Goal: Task Accomplishment & Management: Use online tool/utility

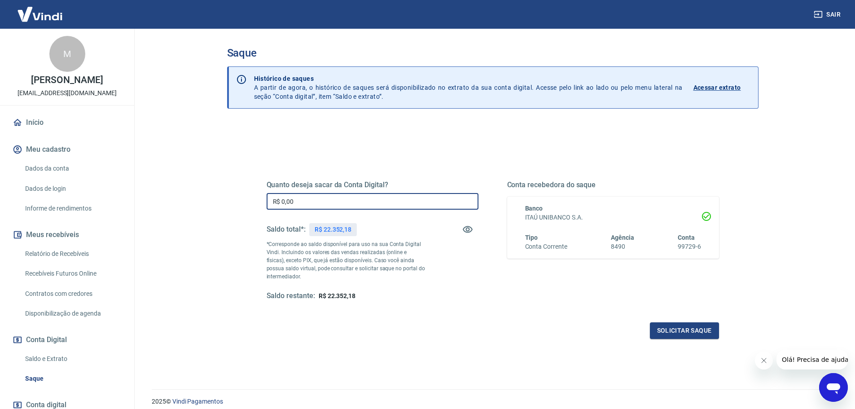
click at [354, 202] on input "R$ 0,00" at bounding box center [373, 201] width 212 height 17
type input "R$ 20.000,00"
click at [664, 331] on button "Solicitar saque" at bounding box center [684, 330] width 69 height 17
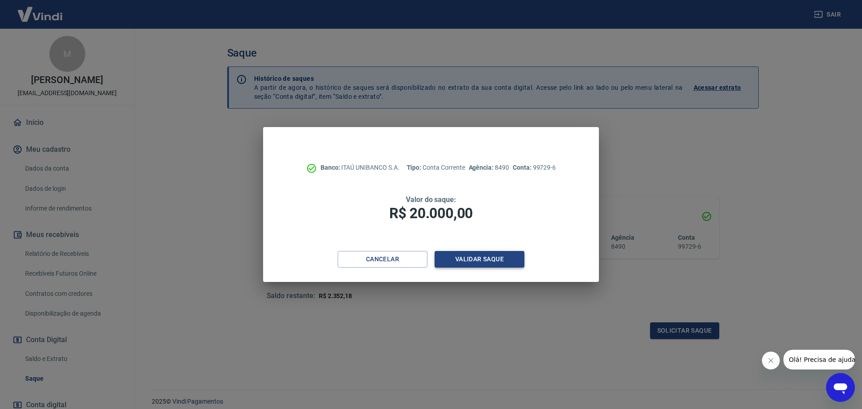
click at [469, 257] on button "Validar saque" at bounding box center [479, 259] width 90 height 17
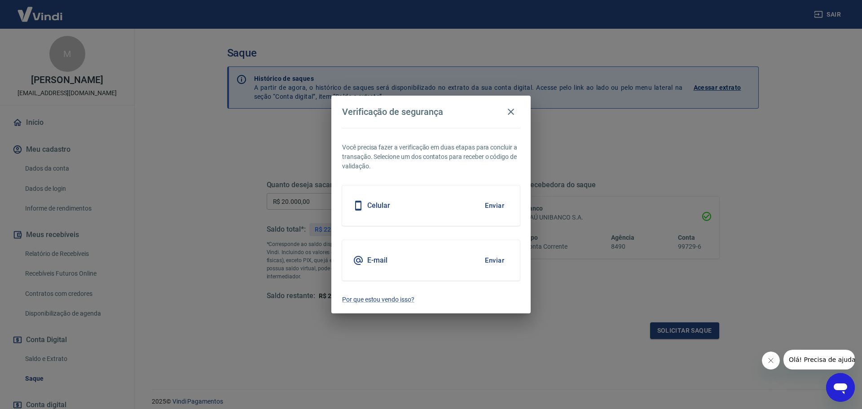
click at [491, 202] on button "Enviar" at bounding box center [494, 205] width 29 height 19
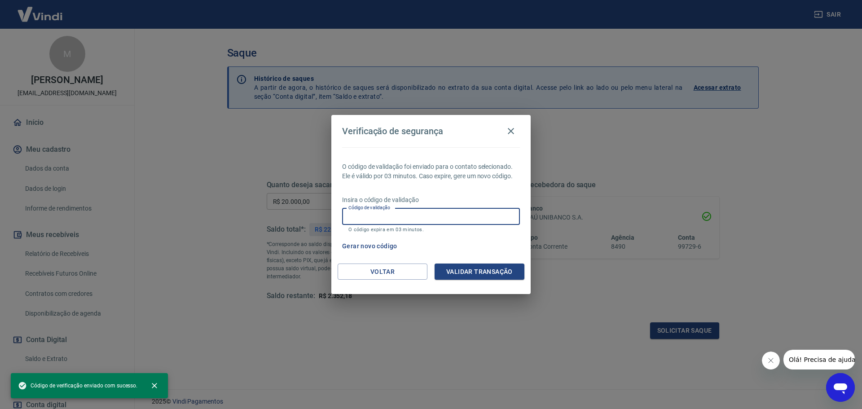
click at [418, 213] on input "Código de validação" at bounding box center [431, 216] width 178 height 17
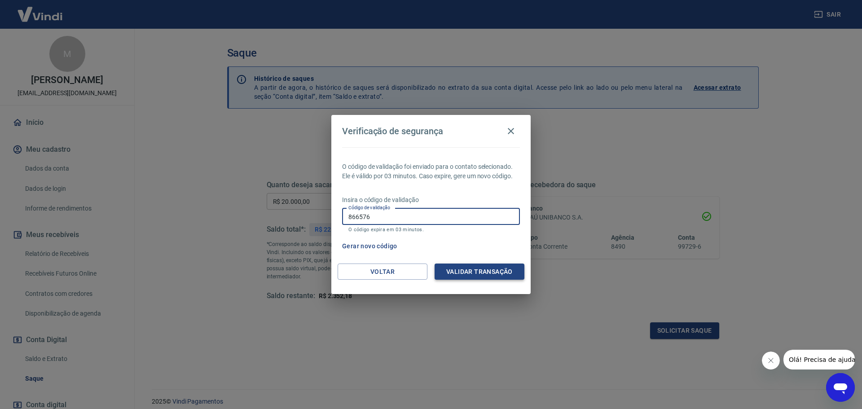
type input "866576"
click at [447, 264] on button "Validar transação" at bounding box center [479, 271] width 90 height 17
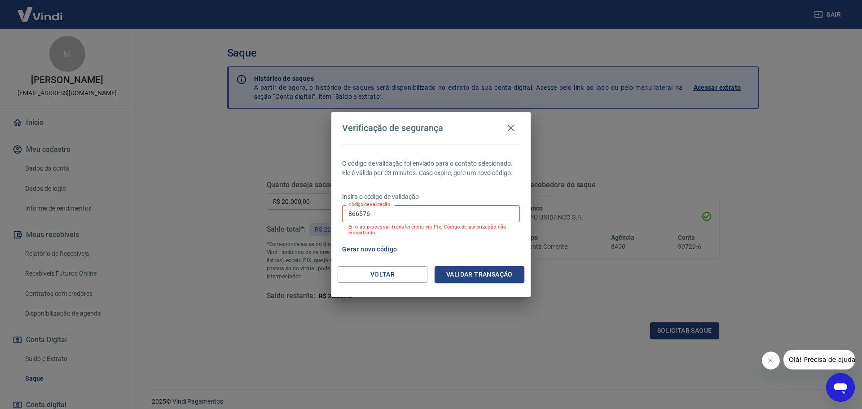
click at [401, 214] on input "866576" at bounding box center [431, 213] width 178 height 17
drag, startPoint x: 461, startPoint y: 115, endPoint x: 513, endPoint y: 140, distance: 57.4
click at [513, 140] on h2 "Verificação de segurança" at bounding box center [430, 128] width 199 height 32
click at [426, 218] on input "866576" at bounding box center [431, 213] width 178 height 17
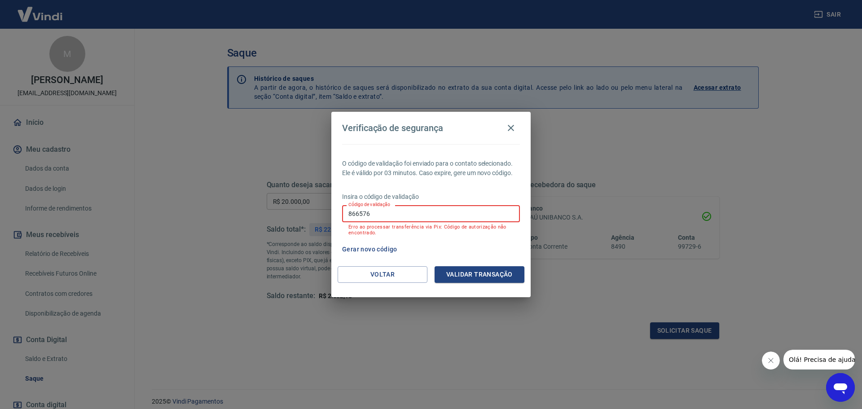
click at [426, 218] on input "866576" at bounding box center [431, 213] width 178 height 17
click at [433, 180] on div "O código de validação foi enviado para o contato selecionado. Ele é válido por …" at bounding box center [430, 205] width 199 height 122
click at [389, 274] on button "Voltar" at bounding box center [382, 274] width 90 height 17
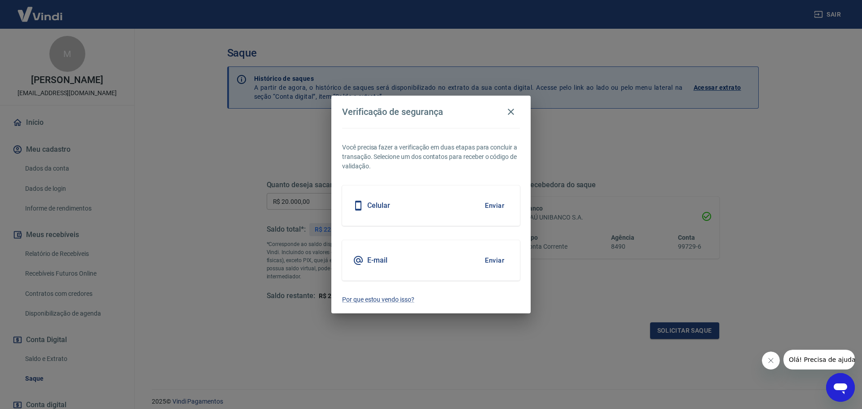
click at [499, 251] on button "Enviar" at bounding box center [494, 260] width 29 height 19
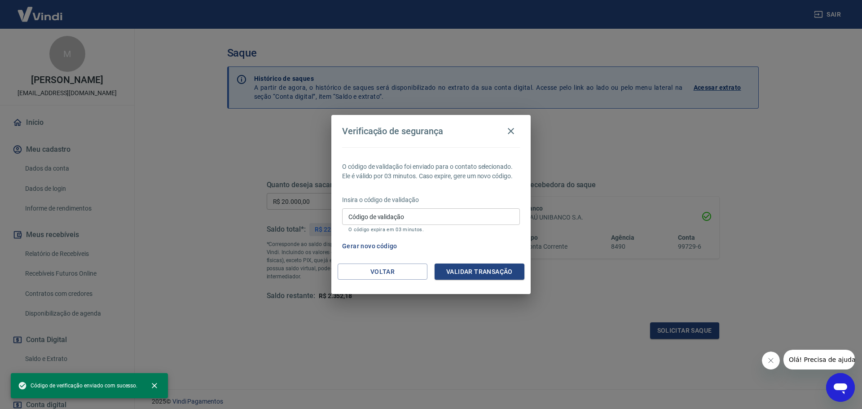
click at [424, 209] on input "Código de validação" at bounding box center [431, 216] width 178 height 17
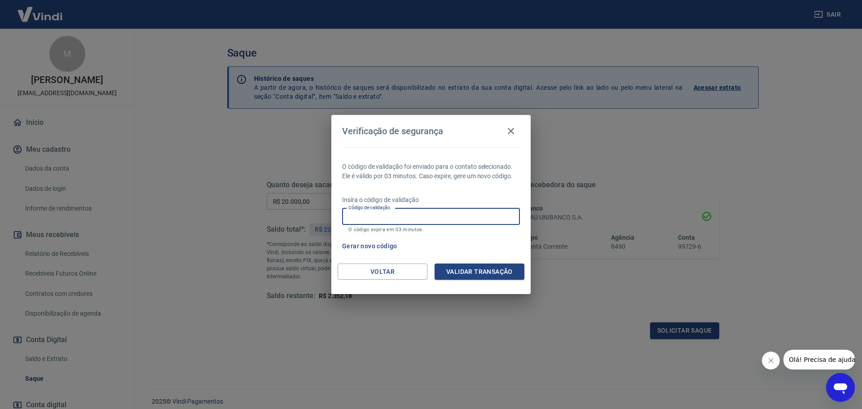
paste input "478766"
type input "478766"
click at [450, 272] on button "Validar transação" at bounding box center [479, 271] width 90 height 17
